Goal: Information Seeking & Learning: Compare options

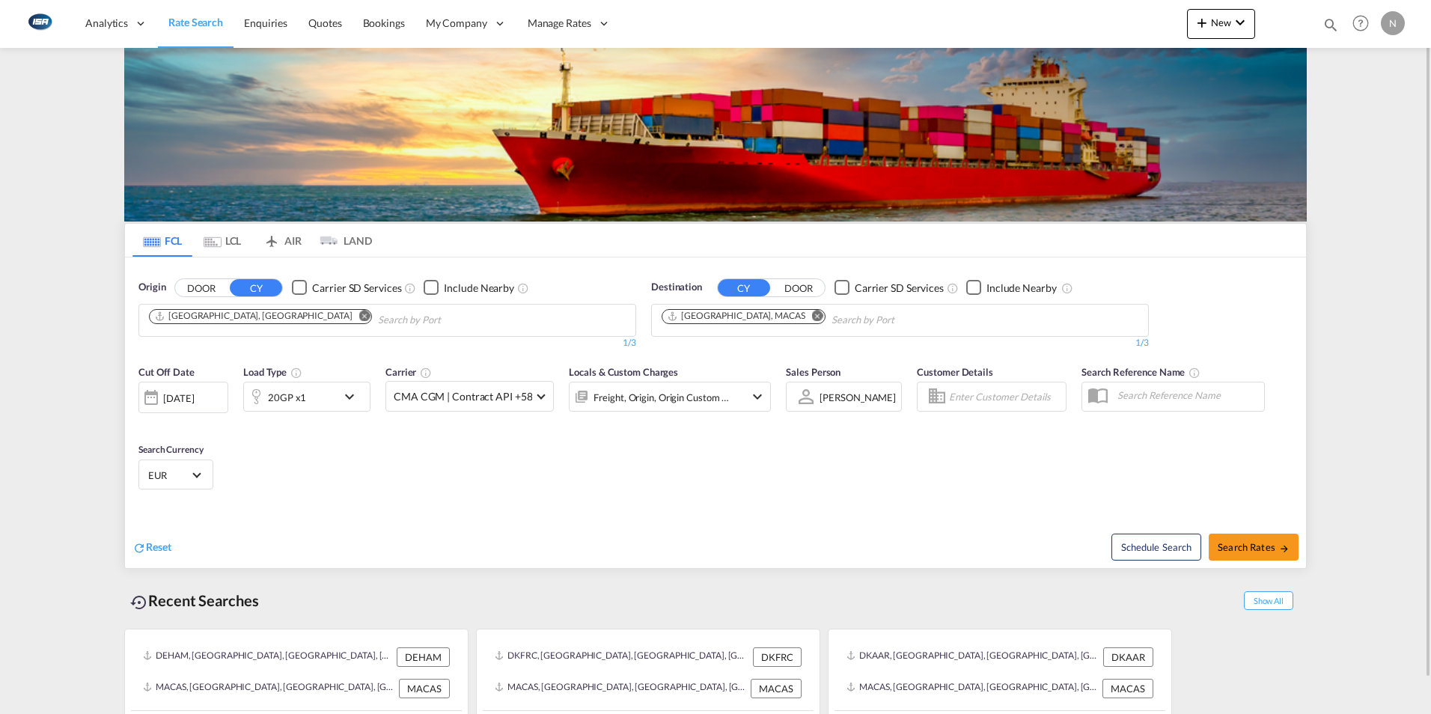
click at [359, 314] on md-icon "Remove" at bounding box center [364, 315] width 11 height 11
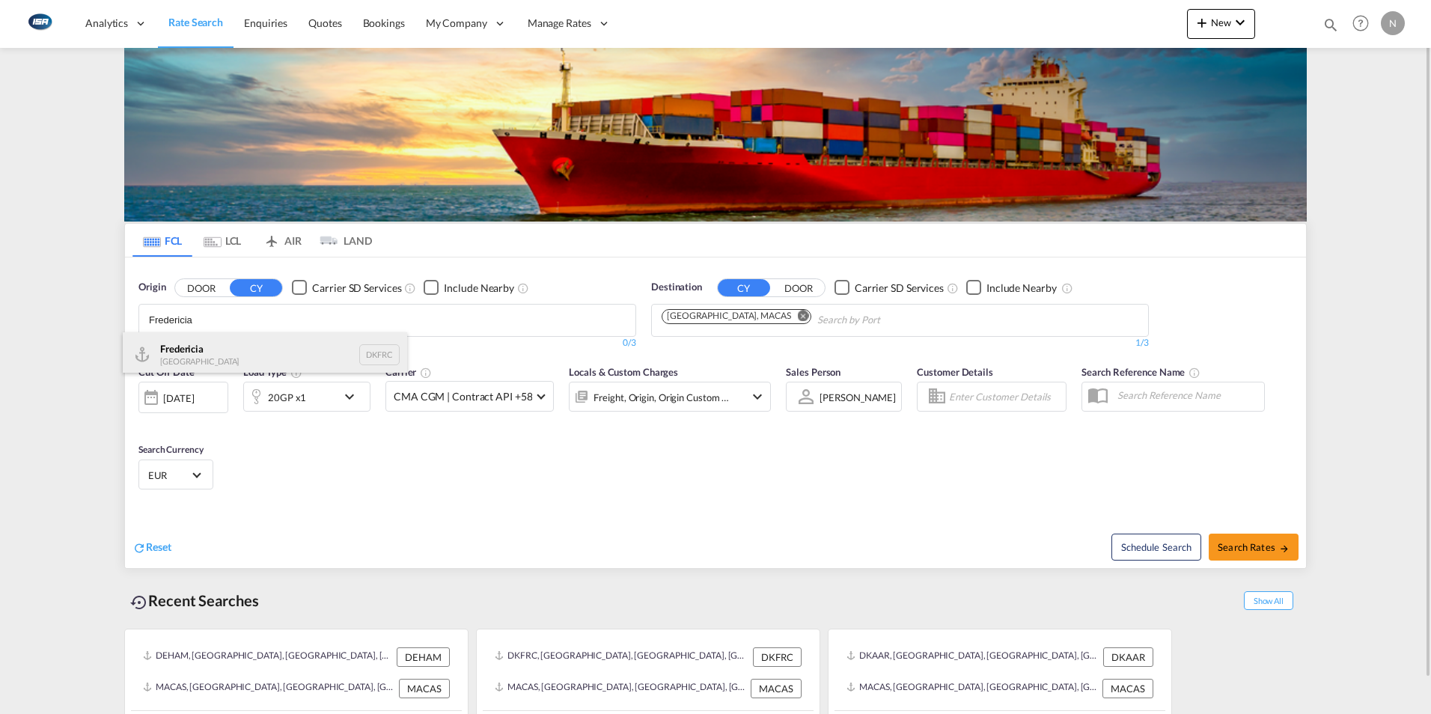
type input "Fredericia"
click at [188, 357] on div "Fredericia [GEOGRAPHIC_DATA] DKFRC" at bounding box center [265, 354] width 284 height 45
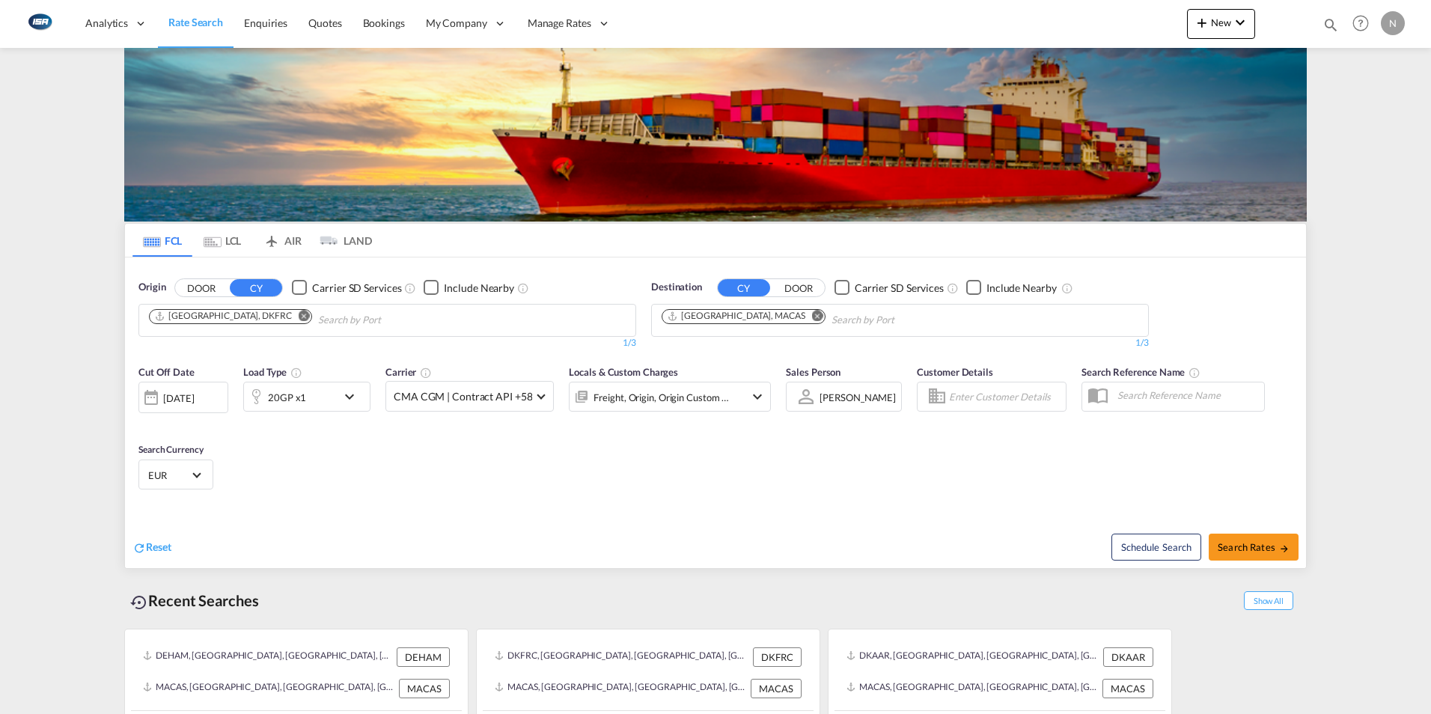
click at [812, 319] on md-icon "Remove" at bounding box center [817, 315] width 11 height 11
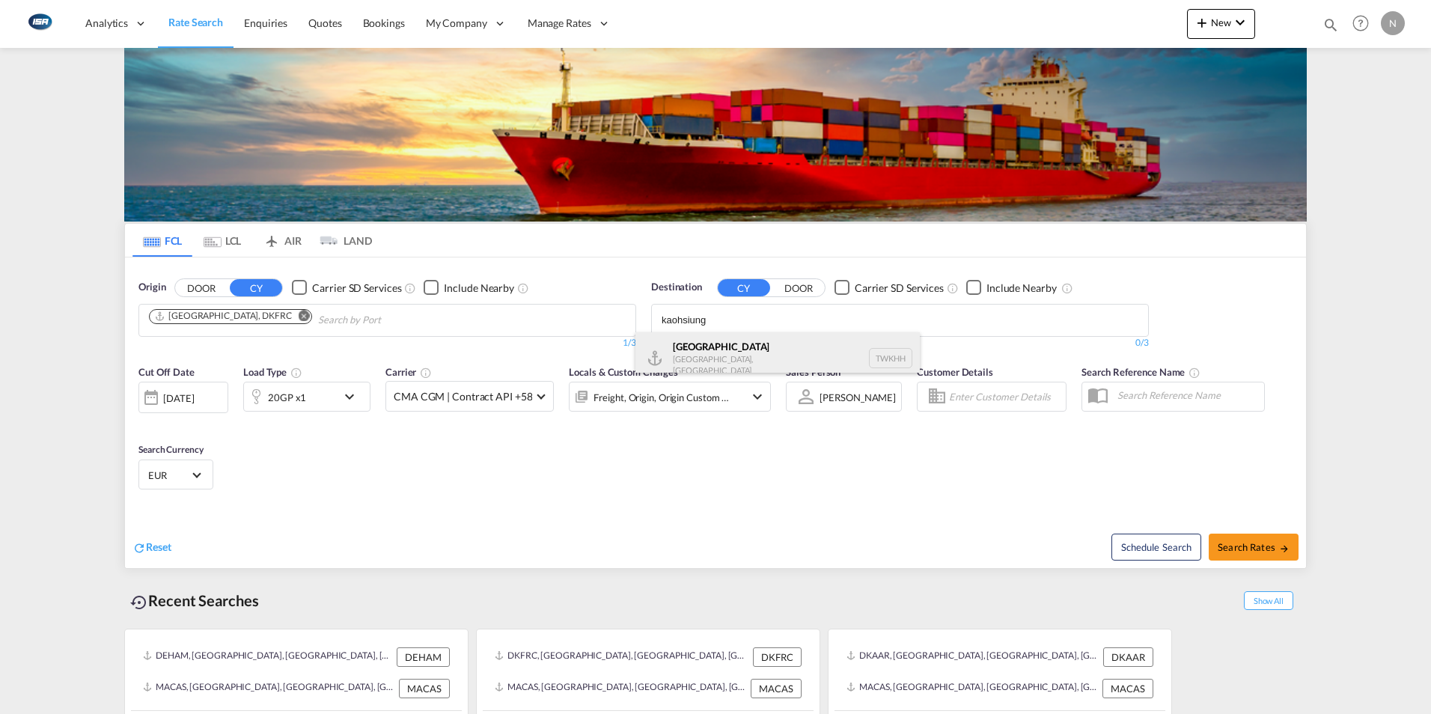
type input "kaohsiung"
click at [717, 355] on div "[GEOGRAPHIC_DATA] [GEOGRAPHIC_DATA], Province of [GEOGRAPHIC_DATA] [GEOGRAPHIC_…" at bounding box center [777, 358] width 284 height 52
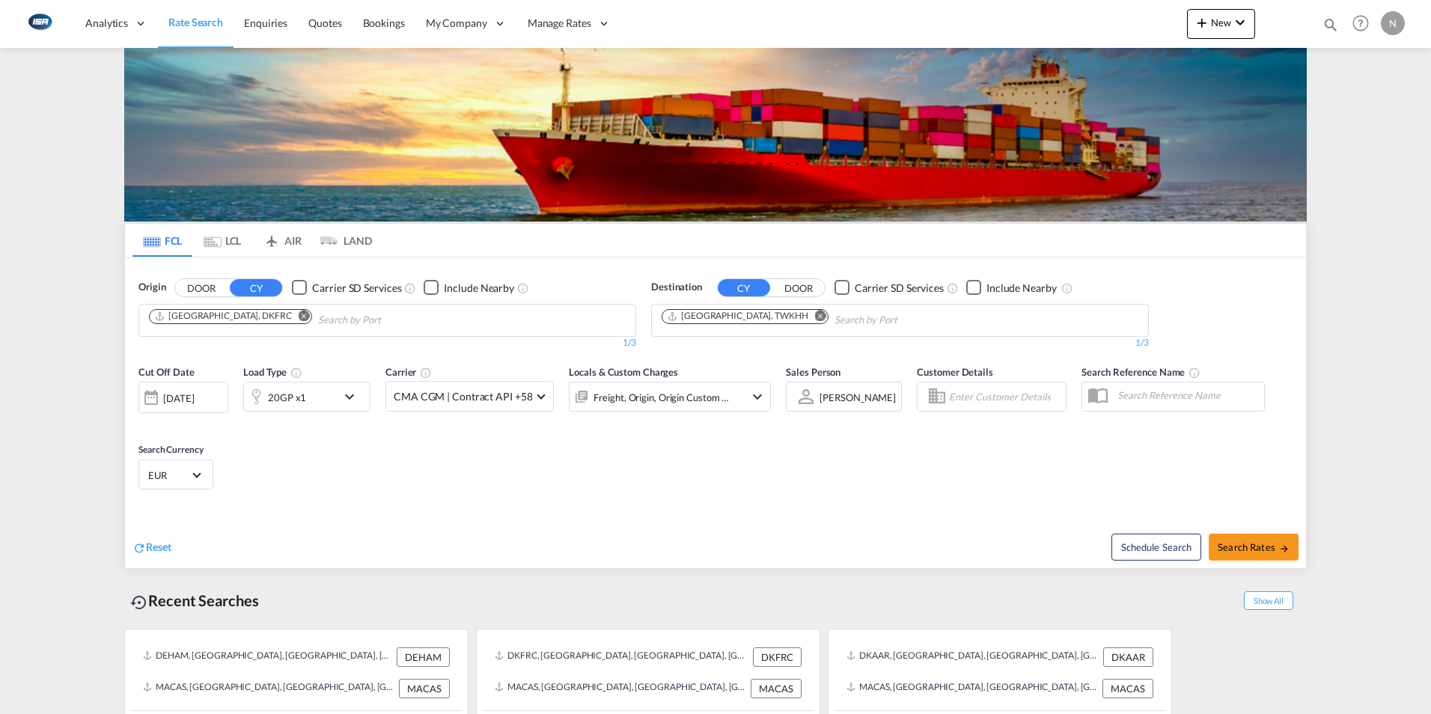
click at [355, 399] on md-icon "icon-chevron-down" at bounding box center [353, 397] width 25 height 18
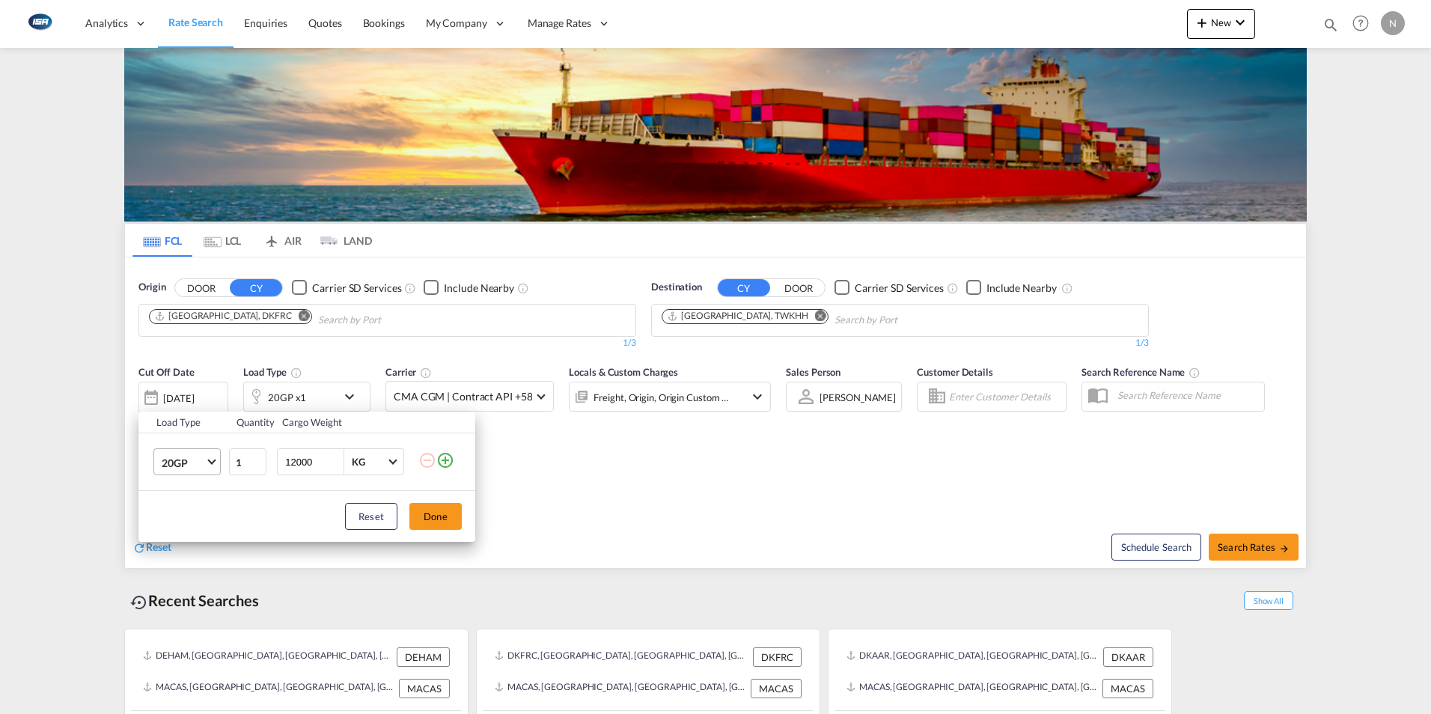
click at [210, 460] on span "Choose: \a20GP" at bounding box center [211, 461] width 8 height 8
click at [175, 537] on div "40HC" at bounding box center [176, 534] width 28 height 15
click at [442, 520] on button "Done" at bounding box center [435, 516] width 52 height 27
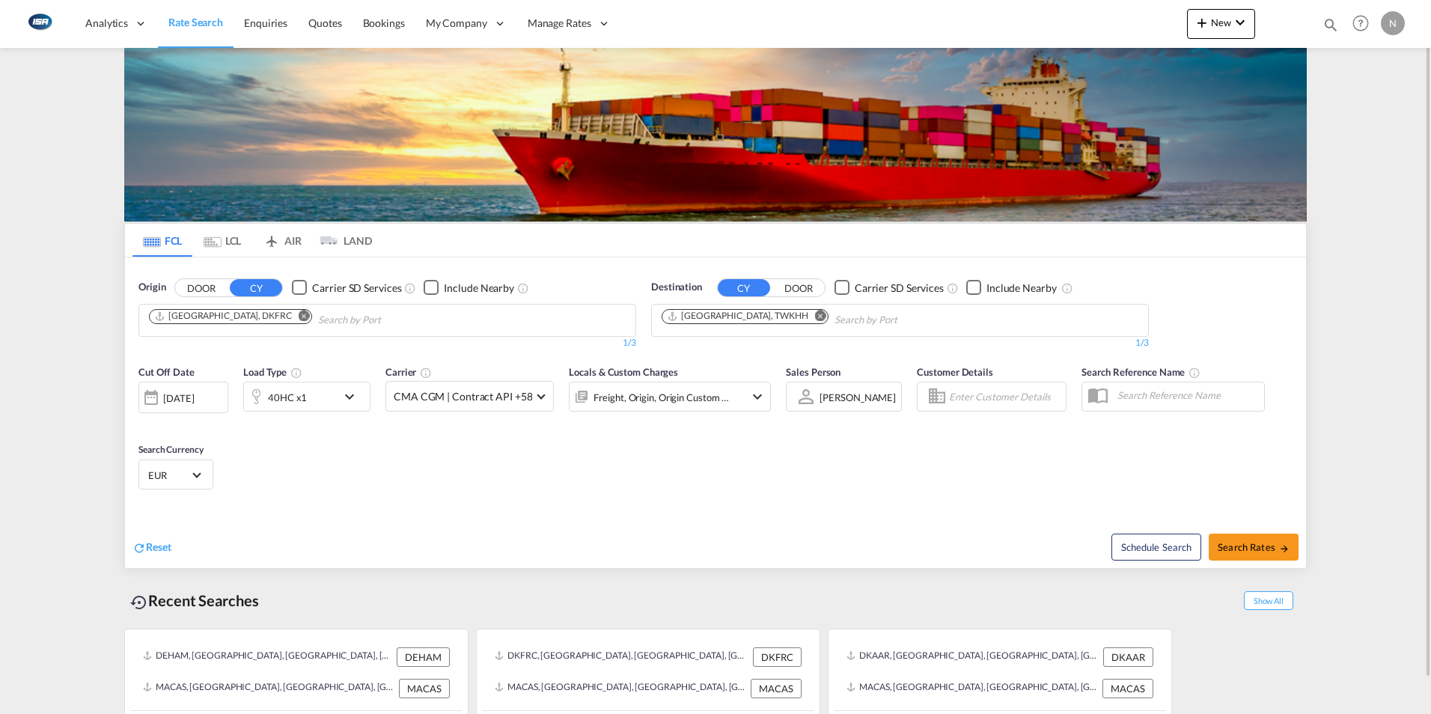
click at [205, 476] on div "EUR د.إ AED [GEOGRAPHIC_DATA] Dirham Af AFN Afghan afghani Lek ALL [GEOGRAPHIC_…" at bounding box center [175, 475] width 75 height 30
click at [197, 474] on span "Select Currency: € EUREuro" at bounding box center [196, 473] width 8 height 8
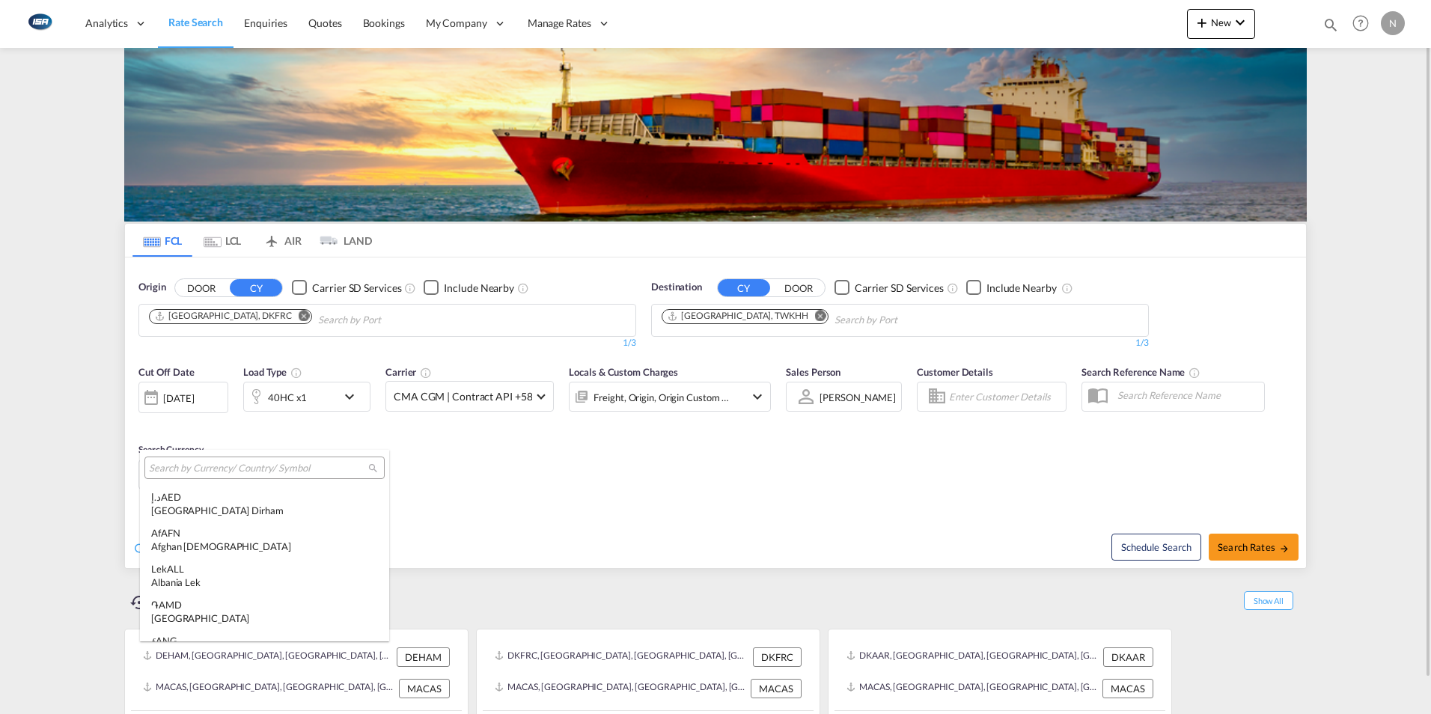
scroll to position [1503, 0]
click at [199, 468] on input "search" at bounding box center [258, 468] width 219 height 13
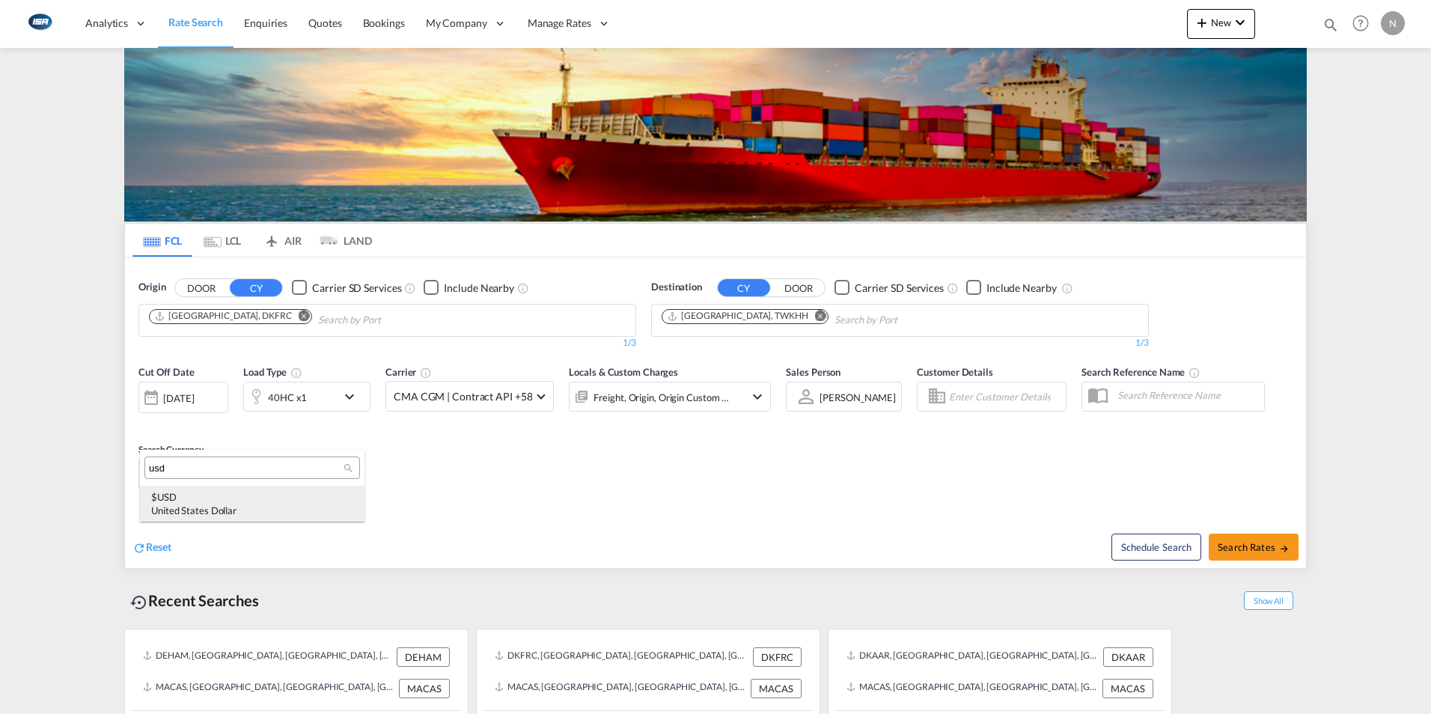
type input "usd"
click at [171, 498] on div "$ USD United States Dollar" at bounding box center [252, 503] width 202 height 27
click at [1232, 547] on span "Search Rates" at bounding box center [1254, 547] width 72 height 12
type input "DKFRC to TWKHH / [DATE]"
